Goal: Task Accomplishment & Management: Use online tool/utility

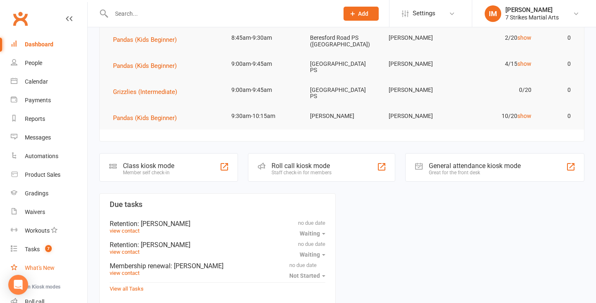
scroll to position [39, 0]
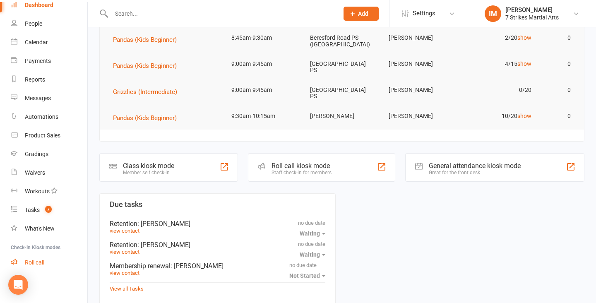
click at [42, 262] on div "Roll call" at bounding box center [34, 262] width 19 height 7
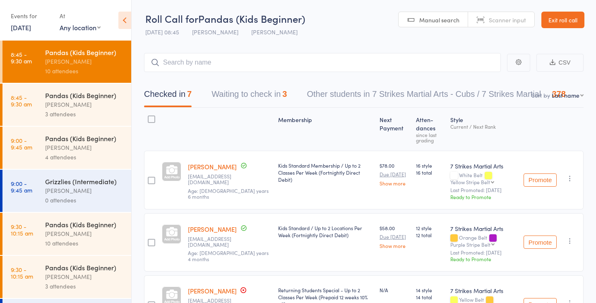
click at [74, 155] on div "4 attendees" at bounding box center [84, 157] width 79 height 10
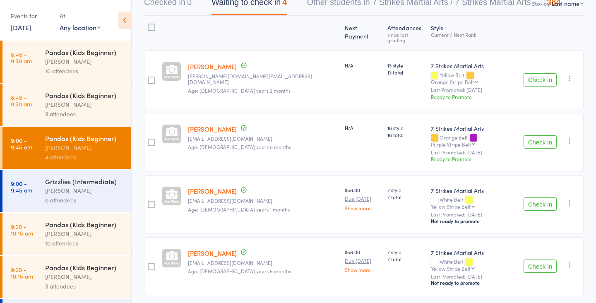
scroll to position [95, 0]
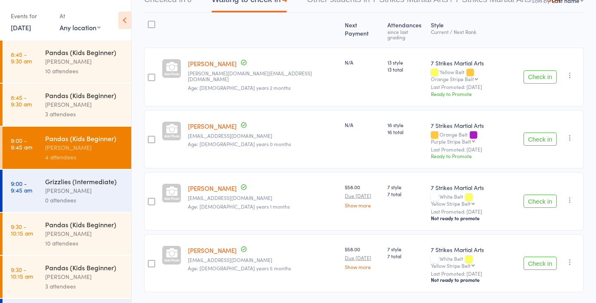
click at [536, 194] on button "Check in" at bounding box center [539, 200] width 33 height 13
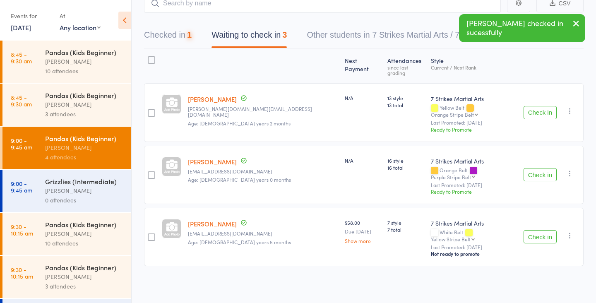
scroll to position [38, 0]
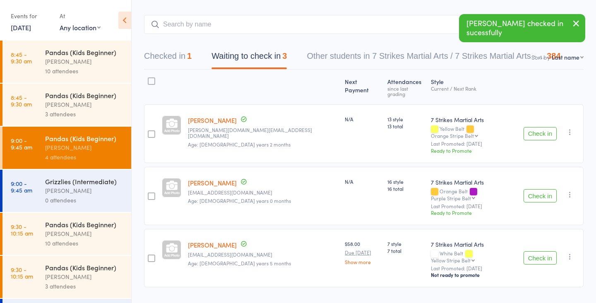
click at [541, 251] on button "Check in" at bounding box center [539, 257] width 33 height 13
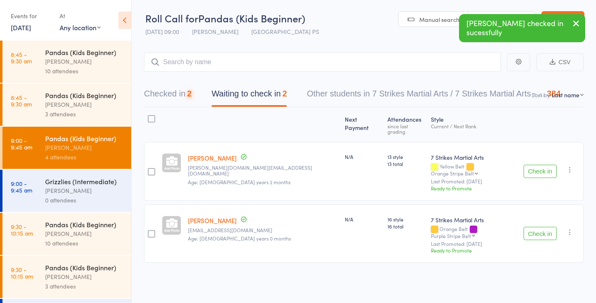
scroll to position [0, 0]
